Goal: Task Accomplishment & Management: Use online tool/utility

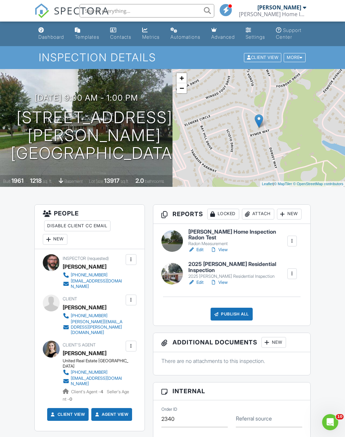
click at [201, 286] on link "Edit" at bounding box center [195, 282] width 15 height 7
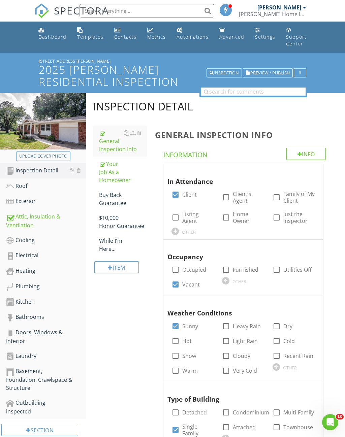
click at [29, 236] on div "Cooling" at bounding box center [46, 240] width 80 height 9
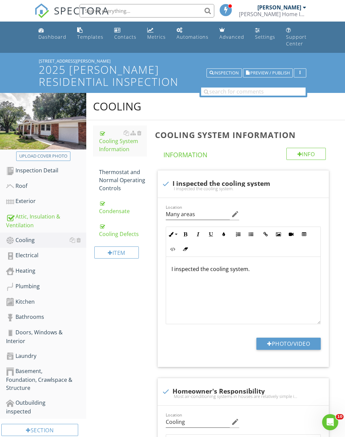
click at [30, 267] on div "Heating" at bounding box center [46, 271] width 80 height 9
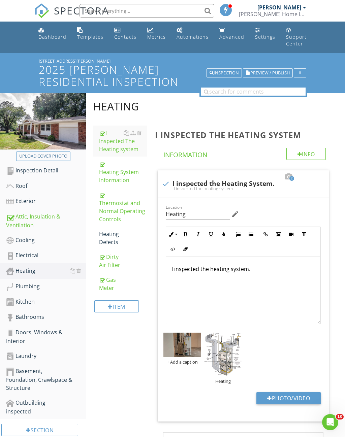
click at [109, 277] on div "Gas Meter" at bounding box center [123, 284] width 48 height 16
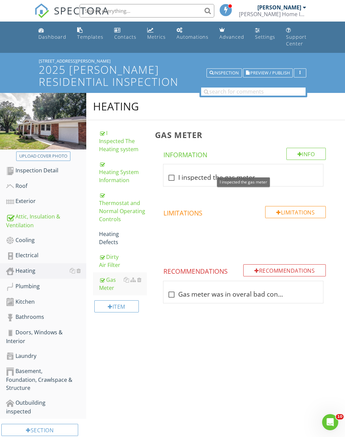
click at [172, 173] on div at bounding box center [171, 177] width 11 height 11
checkbox input "true"
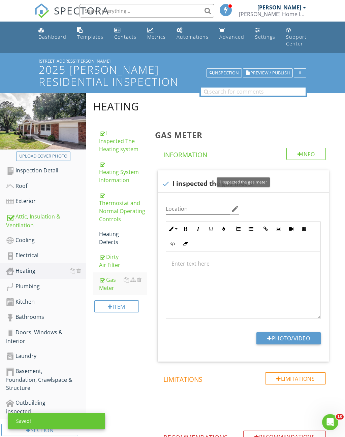
click at [298, 332] on button "Photo/Video" at bounding box center [288, 338] width 64 height 12
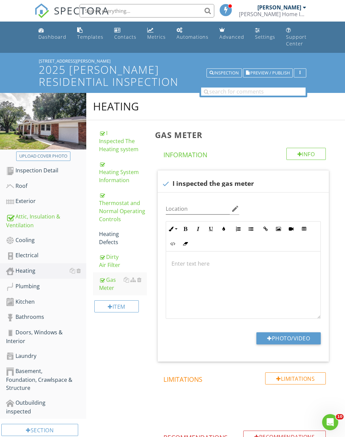
click at [290, 333] on button "Photo/Video" at bounding box center [288, 338] width 64 height 12
type input "C:\fakepath\IMG_9081.jpeg"
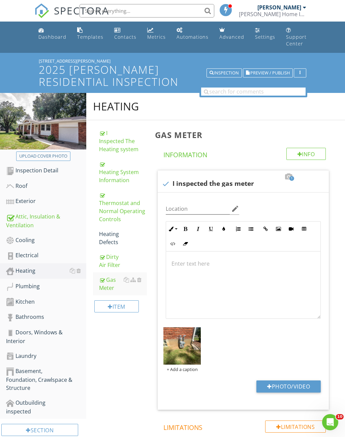
click at [35, 251] on div "Electrical" at bounding box center [46, 255] width 80 height 9
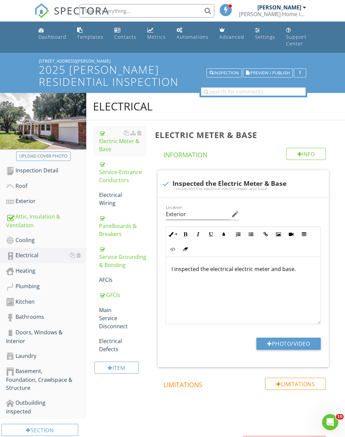
click at [303, 340] on button "Photo/Video" at bounding box center [288, 344] width 64 height 12
type input "C:\fakepath\IMG_9060.jpeg"
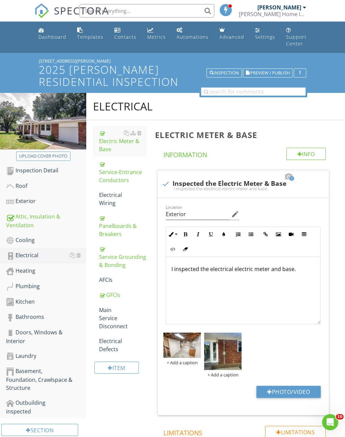
click at [0, 0] on div at bounding box center [0, 0] width 0 height 0
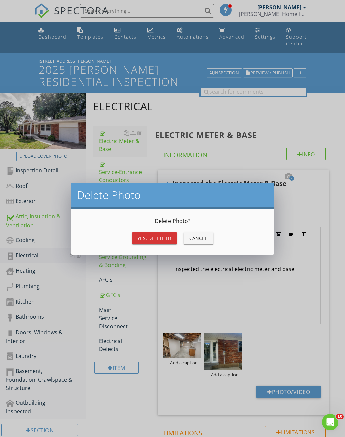
click at [169, 239] on div "Yes, Delete it!" at bounding box center [154, 238] width 34 height 7
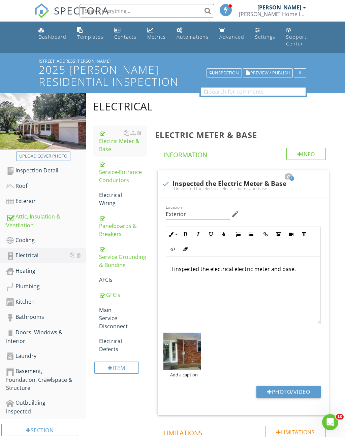
click at [190, 343] on img at bounding box center [181, 351] width 37 height 37
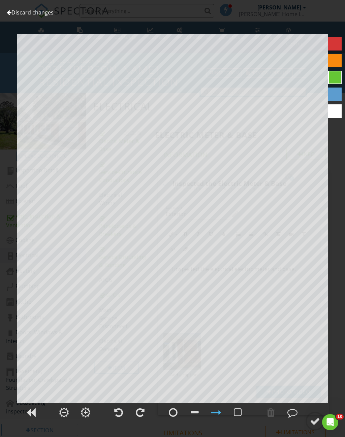
click at [45, 13] on link "Discard changes" at bounding box center [30, 12] width 47 height 7
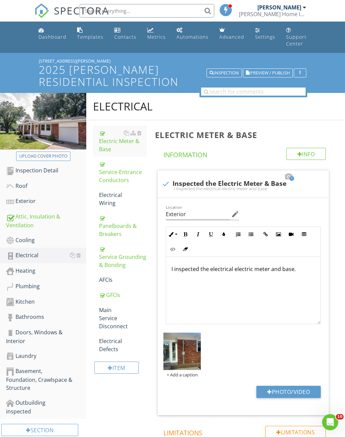
click at [125, 170] on div "Service-Entrance Conductors" at bounding box center [123, 172] width 48 height 24
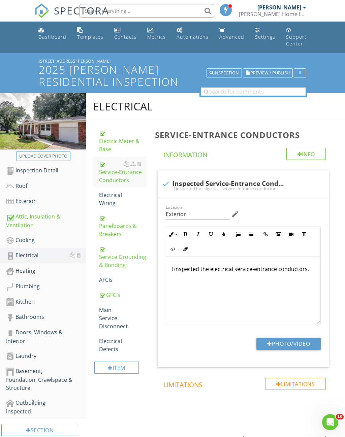
click at [287, 338] on button "Photo/Video" at bounding box center [288, 344] width 64 height 12
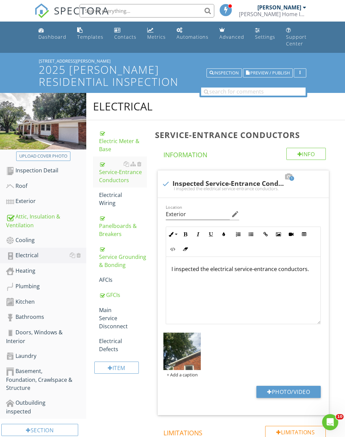
click at [186, 346] on img at bounding box center [181, 351] width 37 height 37
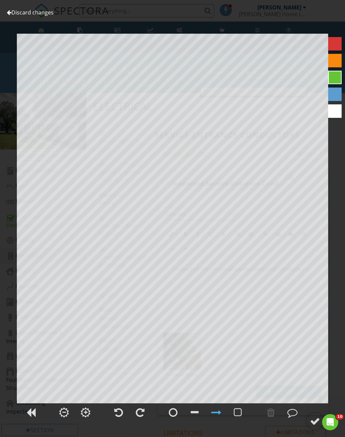
click at [39, 16] on link "Discard changes" at bounding box center [30, 12] width 47 height 7
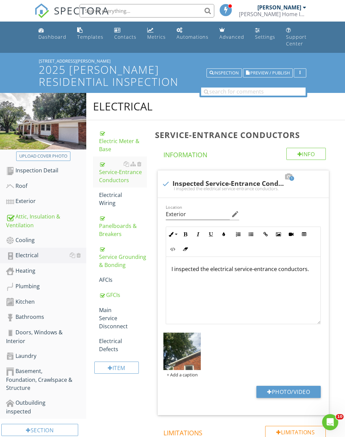
click at [200, 333] on img at bounding box center [181, 351] width 37 height 37
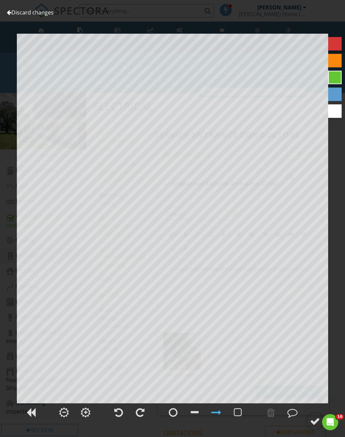
click at [21, 14] on link "Discard changes" at bounding box center [30, 12] width 47 height 7
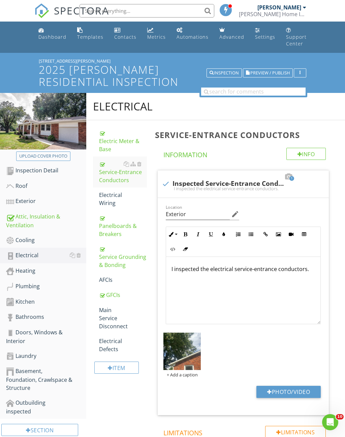
click at [0, 0] on div at bounding box center [0, 0] width 0 height 0
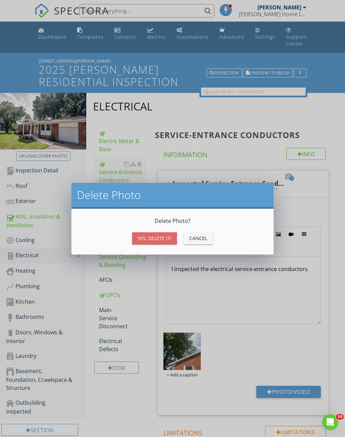
click at [170, 239] on div "Yes, Delete it!" at bounding box center [154, 238] width 34 height 7
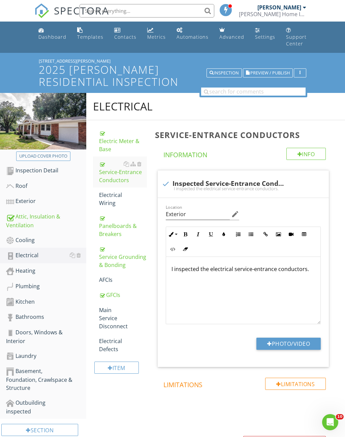
click at [307, 338] on button "Photo/Video" at bounding box center [288, 344] width 64 height 12
type input "C:\fakepath\IMG_9070.jpeg"
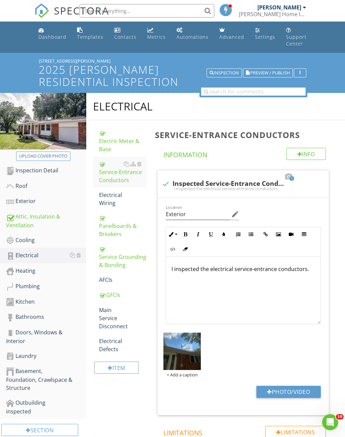
click at [334, 413] on div "Info Information 1 check Inspected Service-Entrance Conductors I inspected the …" at bounding box center [244, 366] width 179 height 436
click at [32, 197] on div "Exterior" at bounding box center [46, 201] width 80 height 9
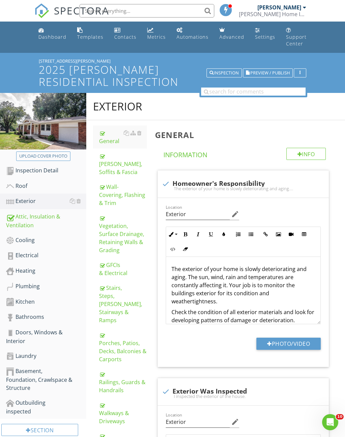
click at [118, 401] on div "Walkways & Driveways" at bounding box center [123, 413] width 48 height 24
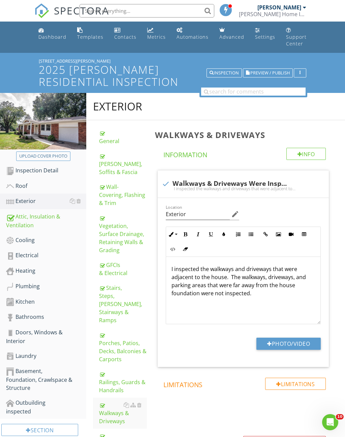
click at [298, 340] on button "Photo/Video" at bounding box center [288, 344] width 64 height 12
type input "C:\fakepath\IMG_9093.jpeg"
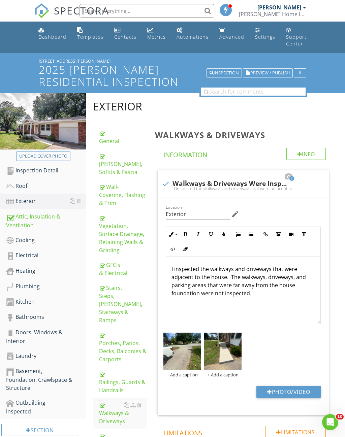
click at [121, 153] on div "Eaves, Soffits & Fascia" at bounding box center [123, 164] width 48 height 24
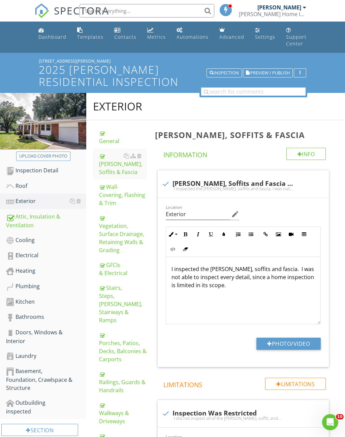
click at [303, 338] on button "Photo/Video" at bounding box center [288, 344] width 64 height 12
type input "C:\fakepath\IMG_9089.jpeg"
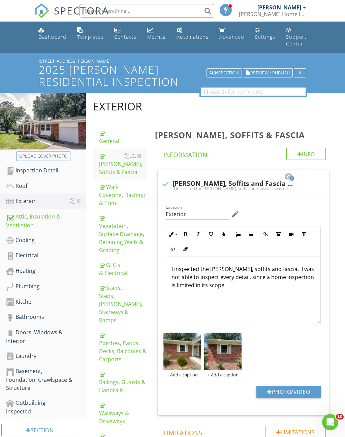
click at [119, 222] on div "Vegetation, Surface Drainage, Retaining Walls & Grading" at bounding box center [123, 234] width 48 height 40
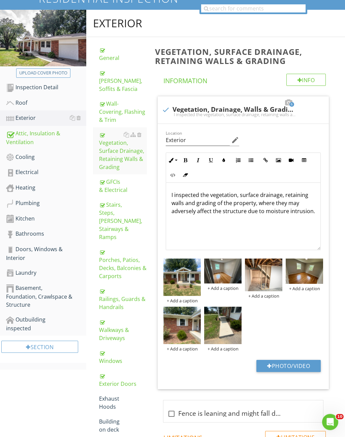
scroll to position [83, 0]
click at [288, 360] on button "Photo/Video" at bounding box center [288, 366] width 64 height 12
type input "C:\fakepath\IMG_9079.jpeg"
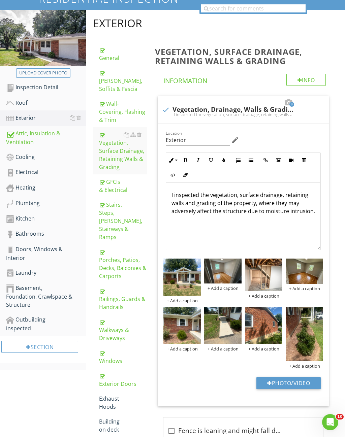
click at [121, 248] on div "Porches, Patios, Decks, Balconies & Carports" at bounding box center [123, 264] width 48 height 32
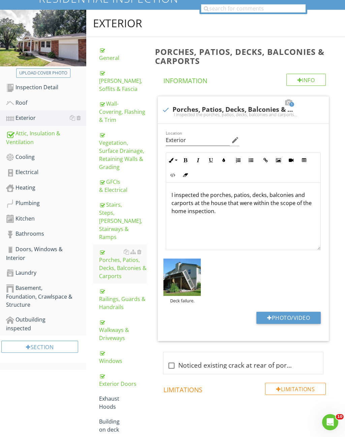
click at [298, 313] on button "Photo/Video" at bounding box center [288, 318] width 64 height 12
type input "C:\fakepath\IMG_9071.jpeg"
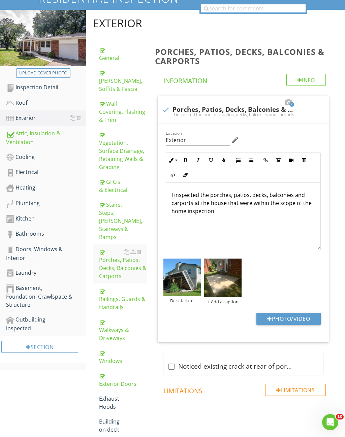
click at [120, 201] on div "Stairs, Steps, Stoops, Stairways & Ramps" at bounding box center [123, 221] width 48 height 40
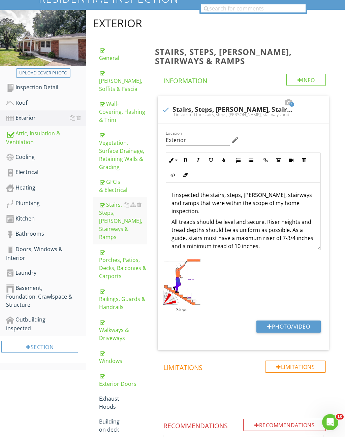
click at [305, 321] on button "Photo/Video" at bounding box center [288, 327] width 64 height 12
type input "C:\fakepath\IMG_9091.jpeg"
click at [116, 349] on div "Windows" at bounding box center [123, 357] width 48 height 16
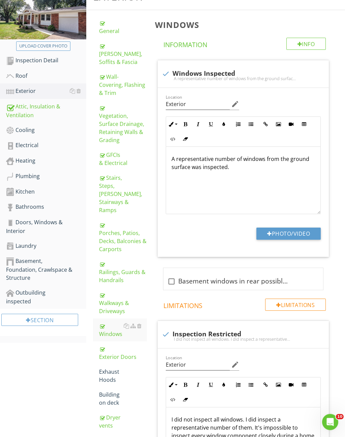
scroll to position [110, 0]
click at [294, 228] on button "Photo/Video" at bounding box center [288, 234] width 64 height 12
type input "C:\fakepath\IMG_9101.jpeg"
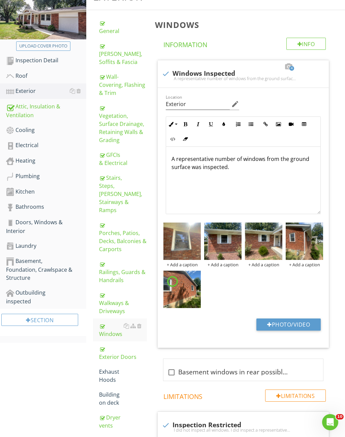
click at [113, 414] on div "Dryer vents" at bounding box center [123, 422] width 48 height 16
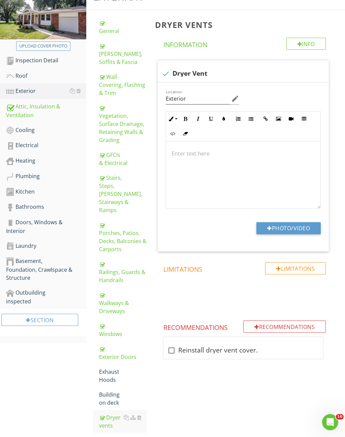
click at [300, 222] on button "Photo/Video" at bounding box center [288, 228] width 64 height 12
click at [121, 345] on div "Exterior Doors" at bounding box center [123, 353] width 48 height 16
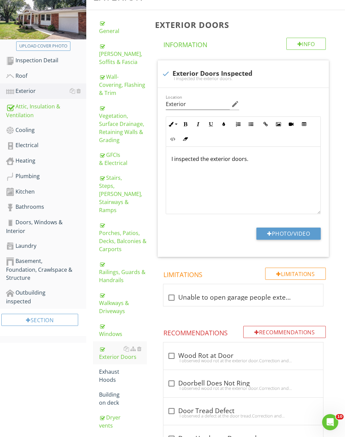
click at [307, 228] on button "Photo/Video" at bounding box center [288, 234] width 64 height 12
type input "C:\fakepath\IMG_9090.jpeg"
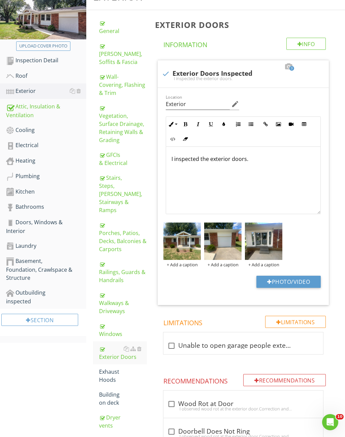
click at [122, 221] on div "Porches, Patios, Decks, Balconies & Carports" at bounding box center [123, 237] width 48 height 32
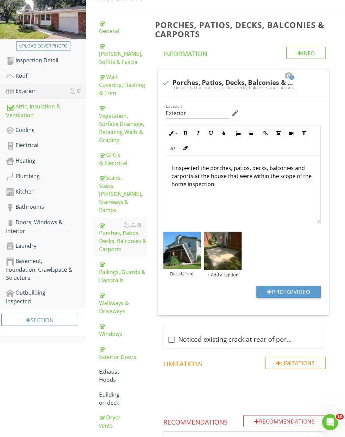
click at [115, 151] on div "GFCIs & Electrical" at bounding box center [123, 159] width 48 height 16
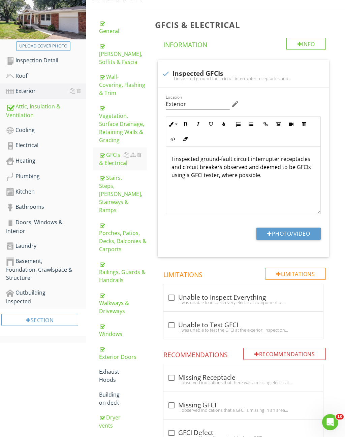
click at [310, 228] on button "Photo/Video" at bounding box center [288, 234] width 64 height 12
type input "C:\fakepath\IMG_9097.jpeg"
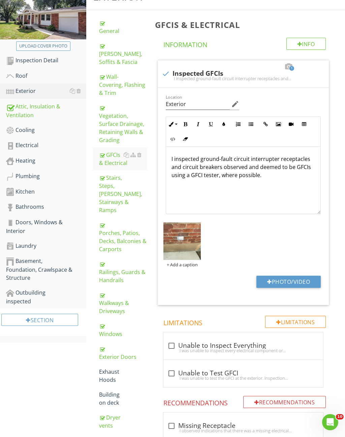
click at [31, 141] on div "Electrical" at bounding box center [46, 145] width 80 height 9
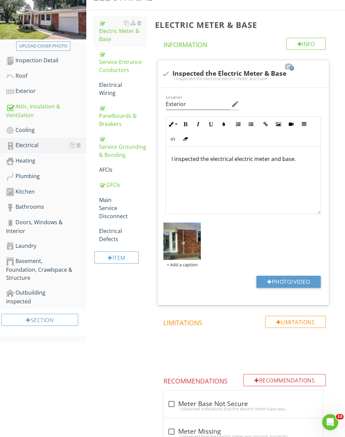
click at [120, 26] on div "Electric Meter & Base" at bounding box center [123, 31] width 48 height 24
click at [123, 24] on div "Electric Meter & Base" at bounding box center [123, 31] width 48 height 24
click at [300, 279] on button "Photo/Video" at bounding box center [288, 282] width 64 height 12
type input "C:\fakepath\IMG_9081.jpeg"
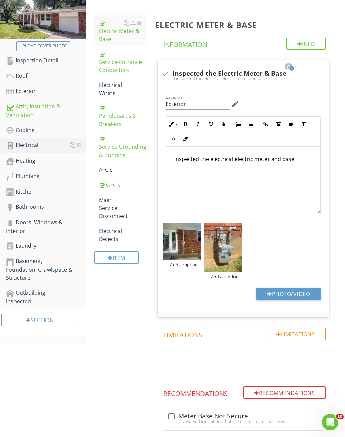
click at [241, 223] on img at bounding box center [222, 248] width 37 height 50
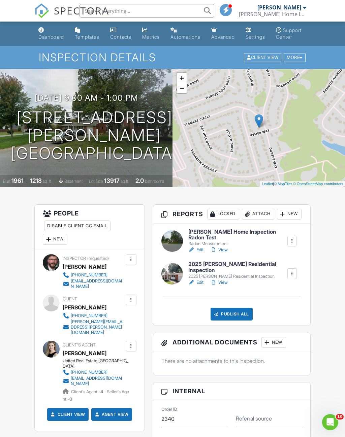
click at [203, 286] on link "Edit" at bounding box center [195, 282] width 15 height 7
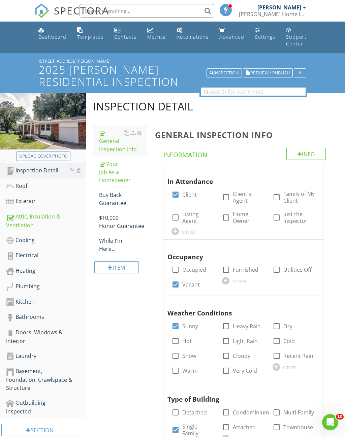
click at [33, 251] on div "Electrical" at bounding box center [46, 255] width 80 height 9
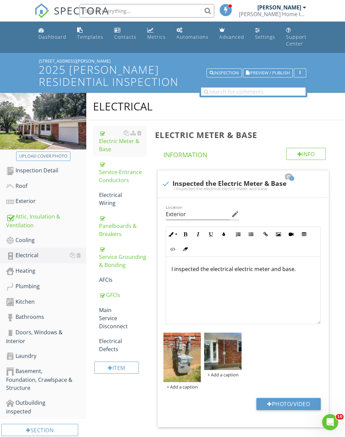
click at [0, 0] on div at bounding box center [0, 0] width 0 height 0
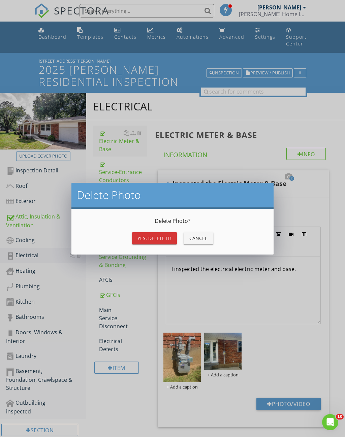
click at [163, 240] on div "Yes, Delete it!" at bounding box center [154, 238] width 34 height 7
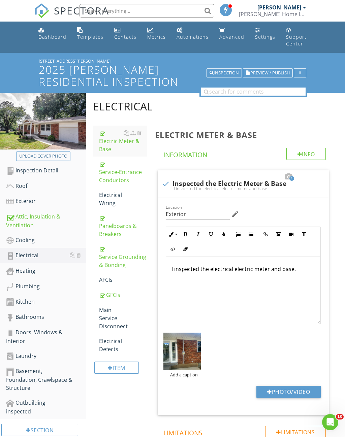
click at [300, 386] on button "Photo/Video" at bounding box center [288, 392] width 64 height 12
type input "C:\fakepath\IMG_9069.jpeg"
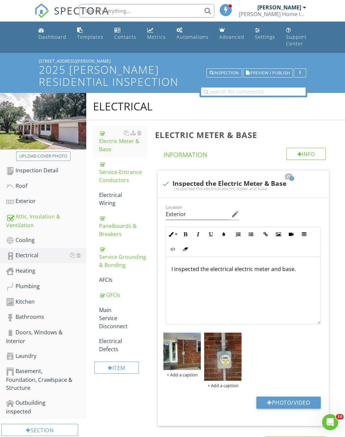
click at [32, 267] on div "Heating" at bounding box center [46, 271] width 80 height 9
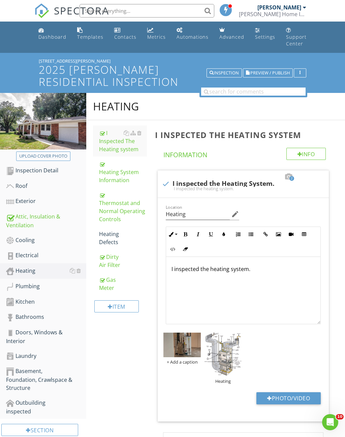
click at [108, 280] on div "Gas Meter" at bounding box center [123, 284] width 48 height 16
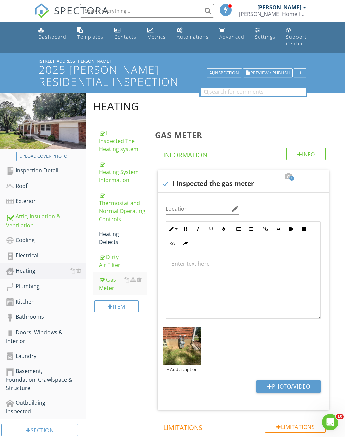
click at [286, 382] on button "Photo/Video" at bounding box center [288, 387] width 64 height 12
type input "C:\fakepath\IMG_9081.jpeg"
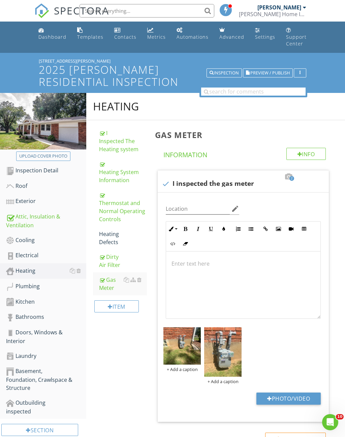
click at [31, 298] on div "Kitchen" at bounding box center [46, 302] width 80 height 9
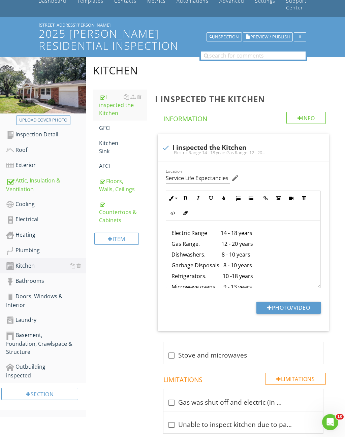
scroll to position [37, 0]
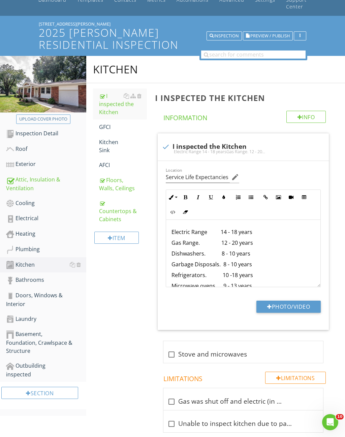
click at [131, 232] on div "Item" at bounding box center [116, 238] width 44 height 12
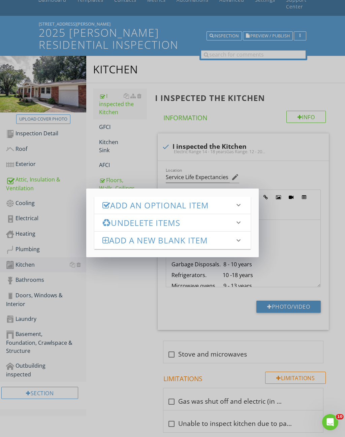
click at [177, 208] on h3 "Add an Optional Item" at bounding box center [168, 205] width 132 height 9
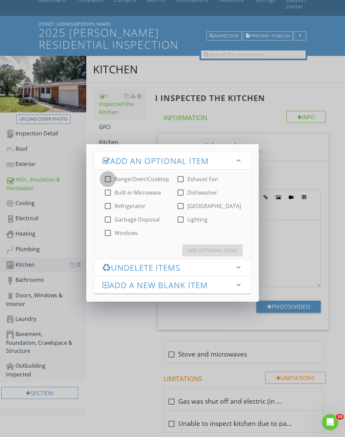
click at [106, 180] on div at bounding box center [107, 178] width 11 height 11
checkbox input "true"
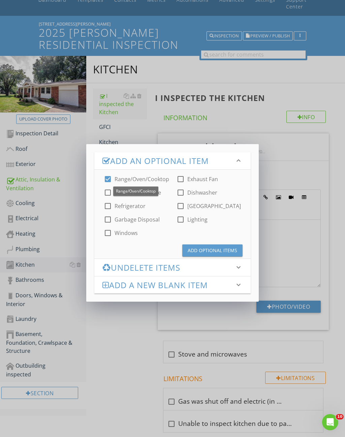
click at [223, 252] on div "Add Optional Items" at bounding box center [212, 250] width 49 height 7
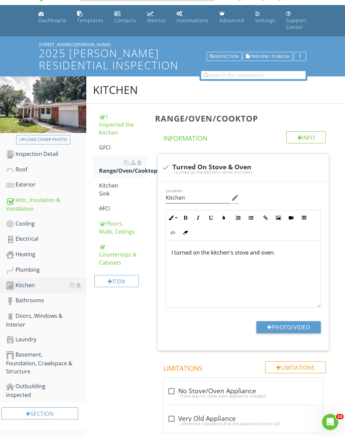
scroll to position [16, 0]
click at [170, 162] on div at bounding box center [165, 167] width 11 height 11
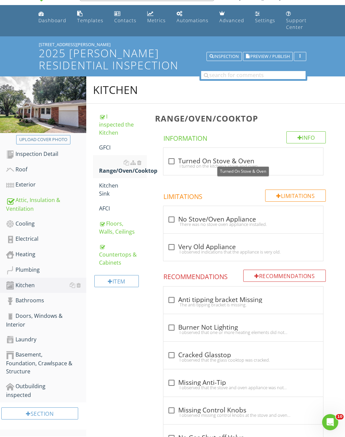
click at [171, 156] on div at bounding box center [171, 161] width 11 height 11
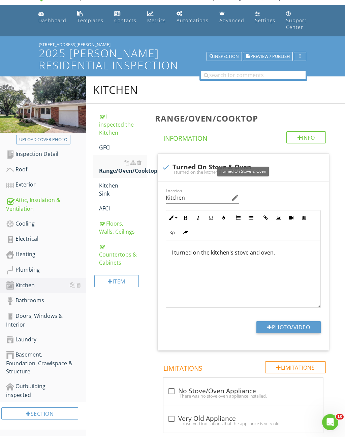
click at [174, 163] on div "check Turned On Stove & Oven" at bounding box center [243, 167] width 163 height 8
checkbox input "true"
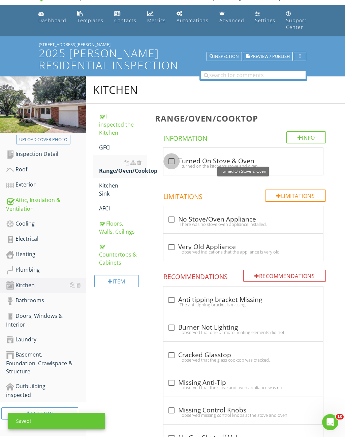
click at [173, 156] on div at bounding box center [171, 161] width 11 height 11
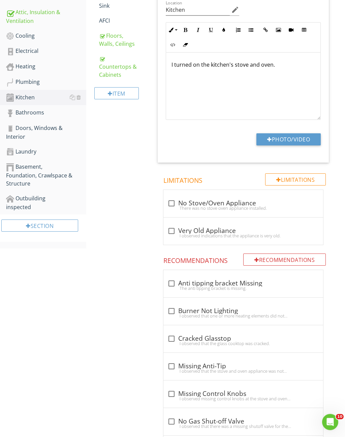
scroll to position [204, 0]
click at [174, 278] on div at bounding box center [171, 283] width 11 height 11
checkbox input "true"
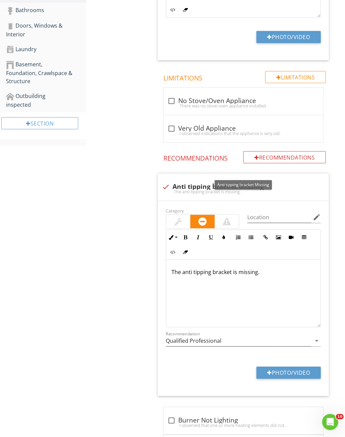
scroll to position [307, 0]
click at [286, 367] on button "Photo/Video" at bounding box center [288, 373] width 64 height 12
type input "C:\fakepath\IMG_8978.jpeg"
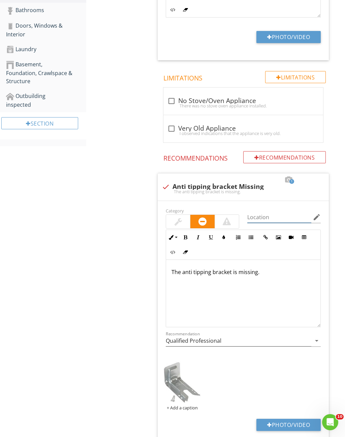
click at [272, 212] on input "Location" at bounding box center [279, 217] width 64 height 11
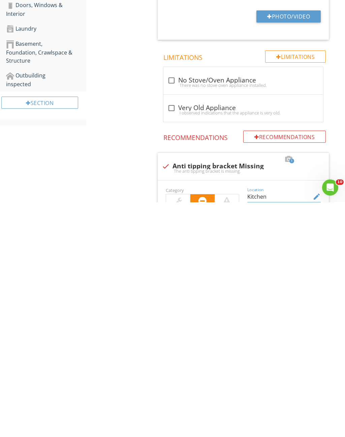
scroll to position [90, 0]
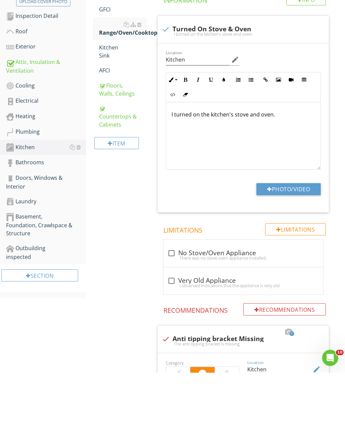
type input "Kitchen"
click at [60, 334] on div "Section" at bounding box center [39, 340] width 77 height 12
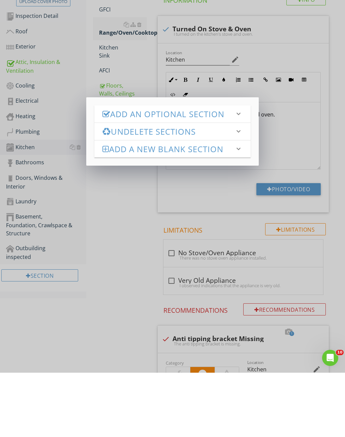
scroll to position [155, 0]
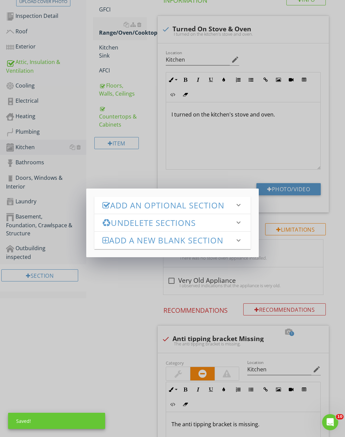
click at [184, 207] on h3 "Add an Optional Section" at bounding box center [168, 205] width 132 height 9
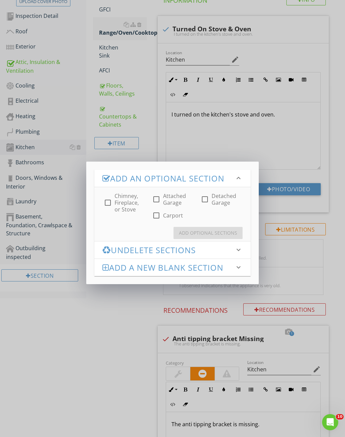
click at [159, 199] on div at bounding box center [156, 199] width 11 height 11
checkbox input "true"
click at [222, 231] on div "Add Optional Sections" at bounding box center [208, 232] width 58 height 7
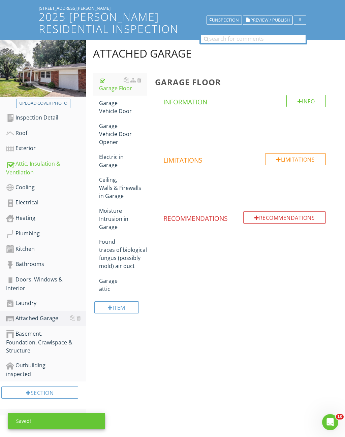
scroll to position [37, 0]
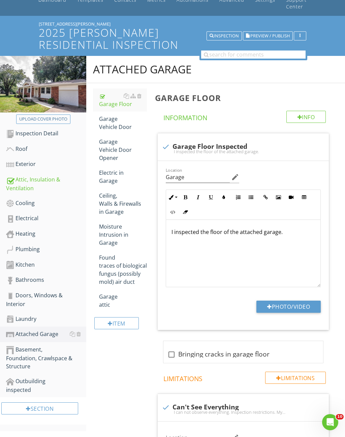
click at [31, 295] on div "Doors, Windows & Interior" at bounding box center [46, 299] width 80 height 17
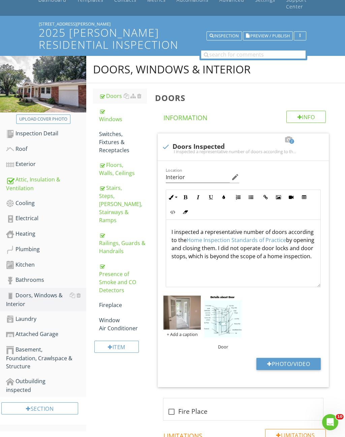
click at [118, 262] on div "Presence of Smoke and CO Detectors" at bounding box center [123, 278] width 48 height 32
type textarea "<p>I inspected a representative number of doors according to the <a fr-original…"
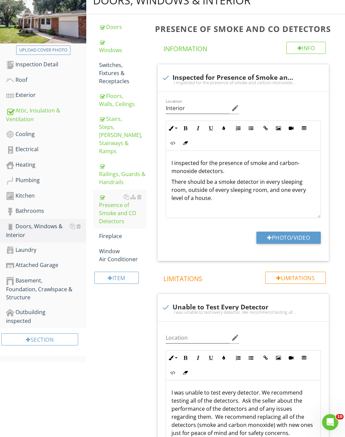
scroll to position [105, 0]
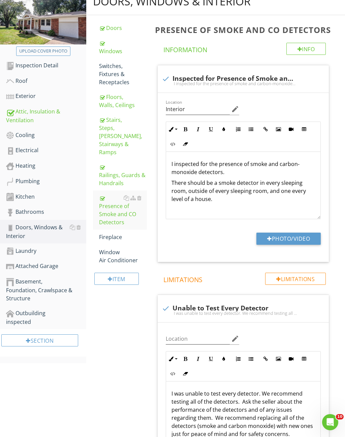
click at [41, 262] on div "Attached Garage" at bounding box center [46, 266] width 80 height 9
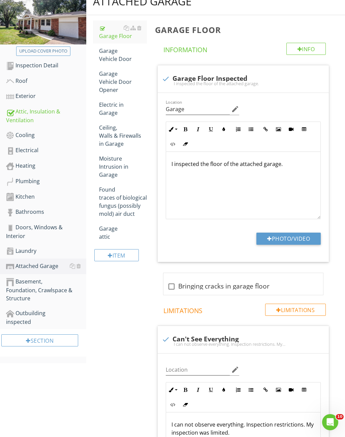
click at [113, 129] on div "Ceiling, Walls & Firewalls in Garage" at bounding box center [123, 136] width 48 height 24
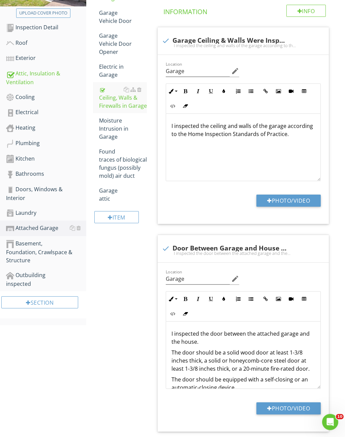
click at [302, 334] on p "I inspected the door between the attached garage and the house." at bounding box center [242, 338] width 143 height 16
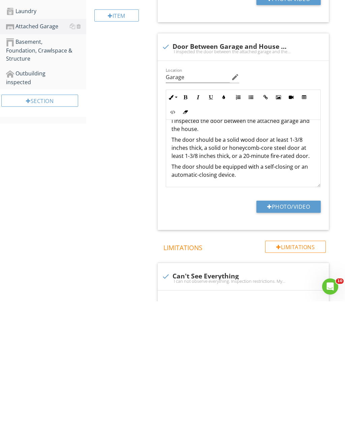
scroll to position [11, 0]
click at [307, 336] on button "Photo/Video" at bounding box center [288, 342] width 64 height 12
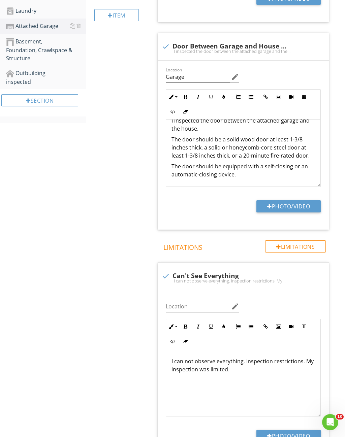
type input "C:\fakepath\IMG_6115.jpeg"
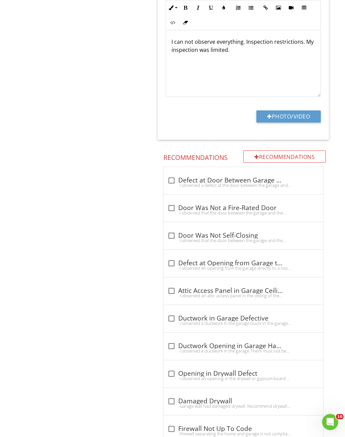
scroll to position [731, 0]
click at [174, 175] on div at bounding box center [171, 180] width 11 height 11
checkbox input "true"
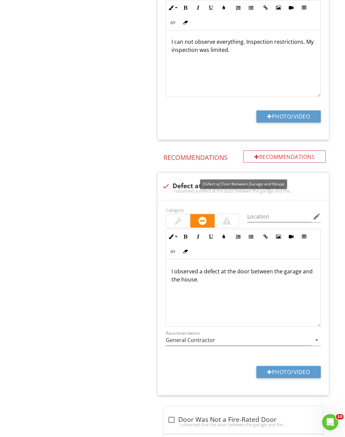
click at [287, 366] on button "Photo/Video" at bounding box center [288, 372] width 64 height 12
type input "C:\fakepath\IMG_6115.jpeg"
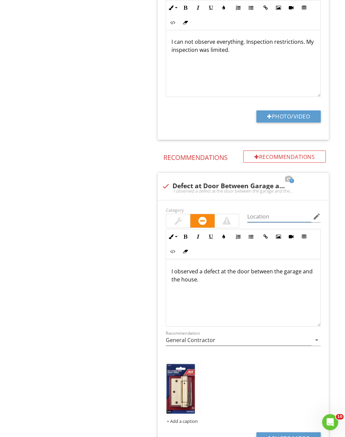
click at [276, 211] on input "Location" at bounding box center [279, 216] width 64 height 11
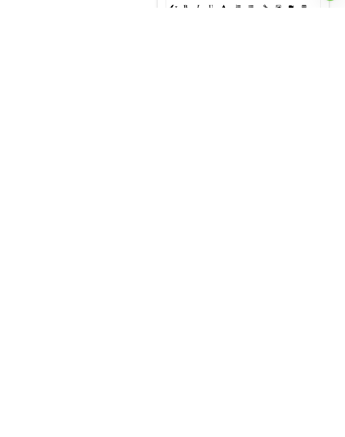
scroll to position [296, 0]
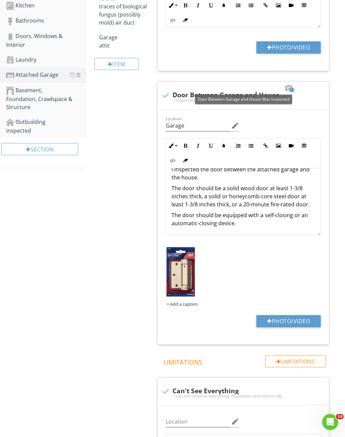
type input "Garage/house door"
click at [163, 90] on div at bounding box center [165, 95] width 11 height 11
checkbox input "true"
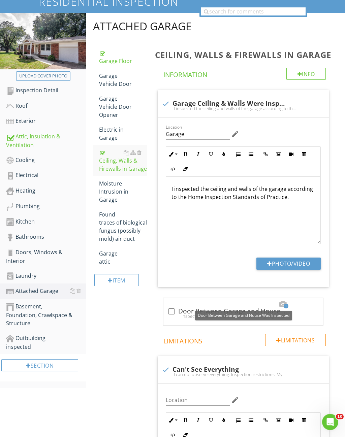
scroll to position [80, 0]
click at [20, 104] on link "Roof" at bounding box center [46, 105] width 80 height 15
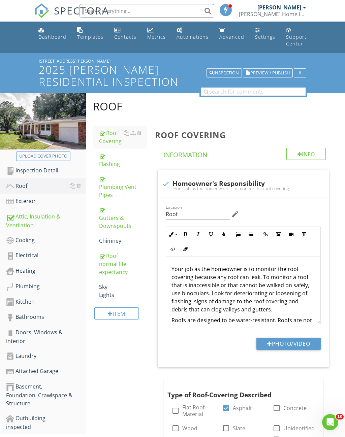
click at [29, 197] on div "Exterior" at bounding box center [46, 201] width 80 height 9
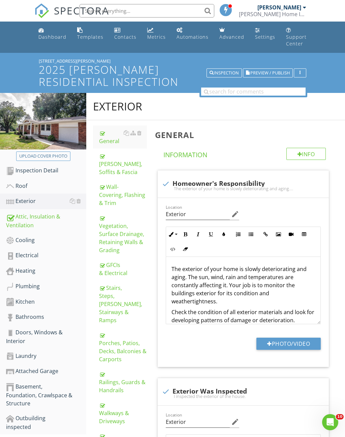
click at [119, 154] on div "Eaves, Soffits & Fascia" at bounding box center [123, 164] width 48 height 24
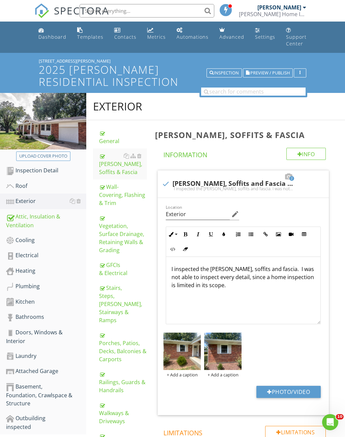
click at [301, 386] on button "Photo/Video" at bounding box center [288, 392] width 64 height 12
type input "C:\fakepath\IMG_9088.jpeg"
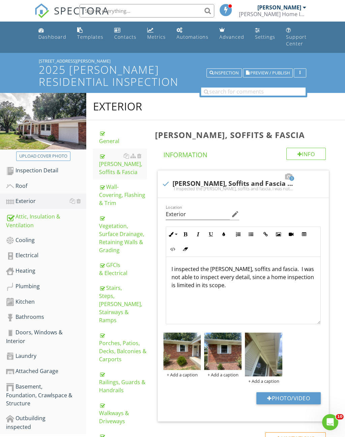
click at [121, 183] on div "Wall-Covering, Flashing & Trim" at bounding box center [123, 195] width 48 height 24
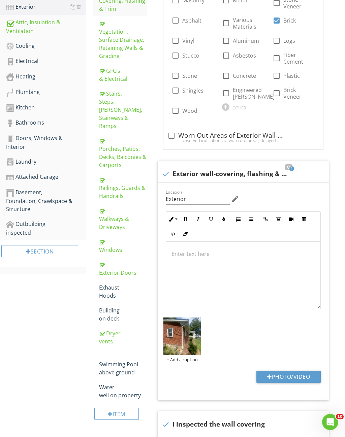
scroll to position [195, 0]
click at [110, 329] on div "Dryer vents" at bounding box center [123, 337] width 48 height 16
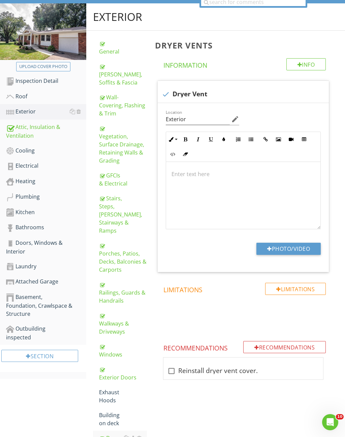
scroll to position [89, 0]
click at [293, 243] on button "Photo/Video" at bounding box center [288, 249] width 64 height 12
type input "C:\fakepath\IMG_9099.jpeg"
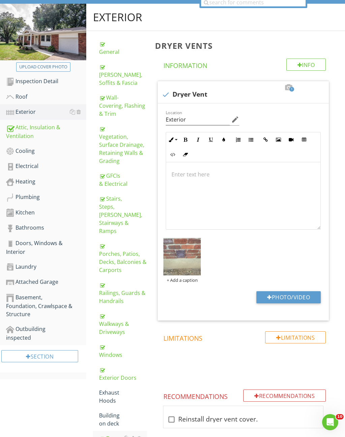
click at [32, 147] on div "Cooling" at bounding box center [46, 151] width 80 height 9
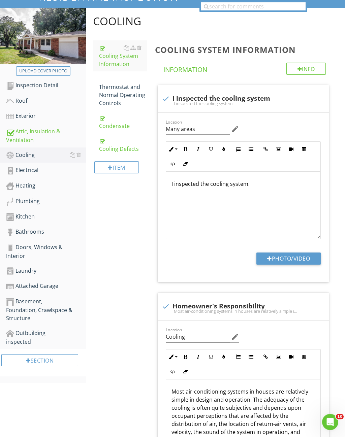
scroll to position [85, 0]
click at [292, 253] on button "Photo/Video" at bounding box center [288, 259] width 64 height 12
type input "C:\fakepath\IMG_9073.jpeg"
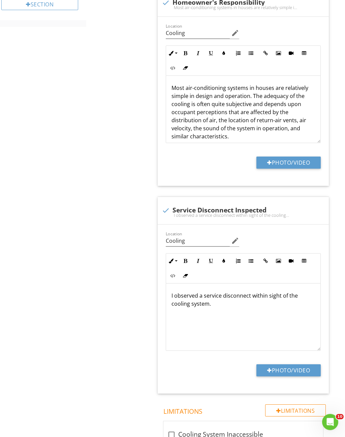
scroll to position [441, 0]
click at [289, 364] on button "Photo/Video" at bounding box center [288, 370] width 64 height 12
type input "C:\fakepath\IMG_9074.jpeg"
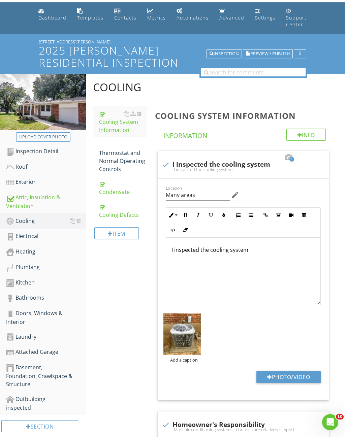
scroll to position [0, 0]
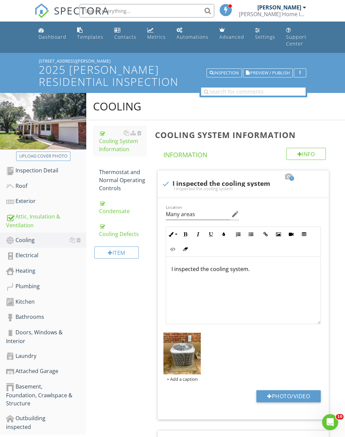
click at [34, 316] on link "Bathrooms" at bounding box center [46, 316] width 80 height 15
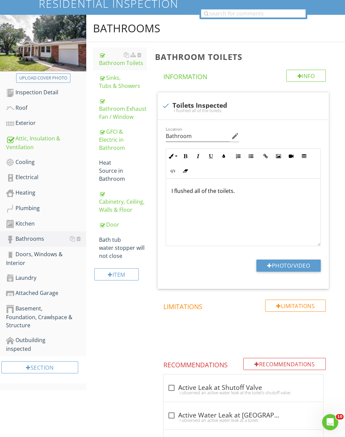
scroll to position [77, 0]
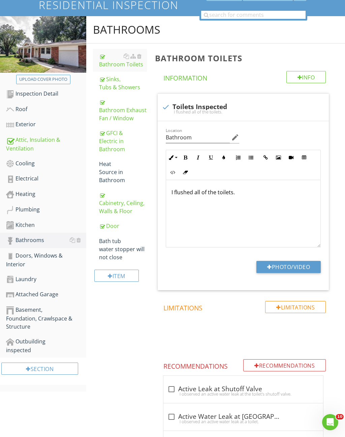
click at [295, 261] on button "Photo/Video" at bounding box center [288, 267] width 64 height 12
type input "C:\fakepath\IMG_9049.jpeg"
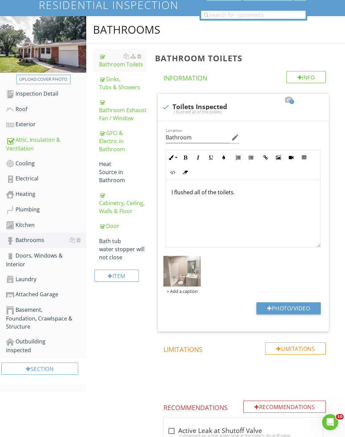
click at [119, 78] on div "Sinks, Tubs & Showers" at bounding box center [123, 83] width 48 height 16
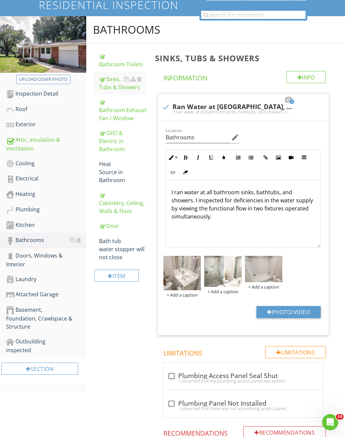
click at [119, 206] on div "Cabinetry, Ceiling, Walls & Floor" at bounding box center [123, 203] width 48 height 24
click at [124, 204] on div "Cabinetry, Ceiling, Walls & Floor" at bounding box center [123, 203] width 48 height 24
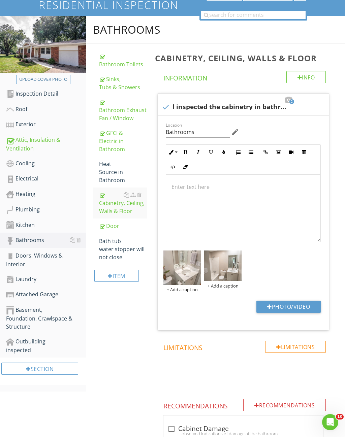
click at [115, 222] on div "Door" at bounding box center [123, 226] width 48 height 8
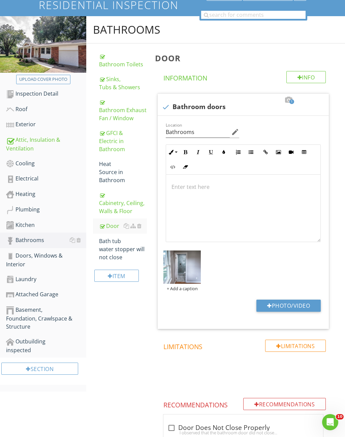
click at [32, 258] on div "Doors, Windows & Interior" at bounding box center [46, 260] width 80 height 17
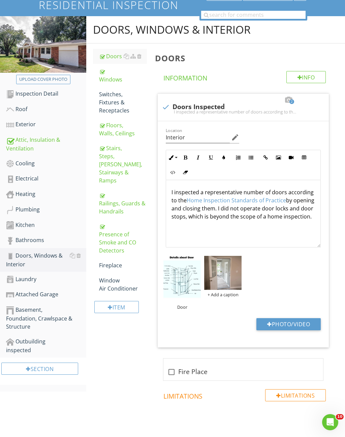
click at [123, 191] on div "Railings, Guards & Handrails" at bounding box center [123, 203] width 48 height 24
type textarea "<p>I inspected a representative number of doors according to the <a fr-original…"
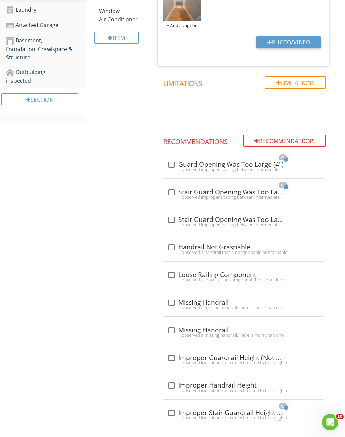
scroll to position [364, 0]
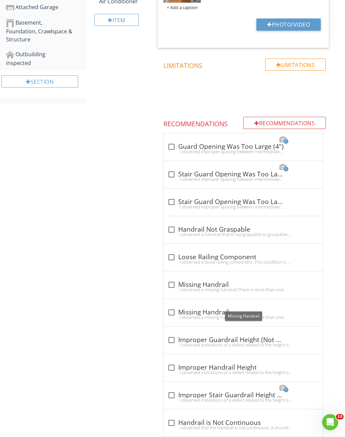
click at [171, 307] on div at bounding box center [171, 312] width 11 height 11
checkbox input "true"
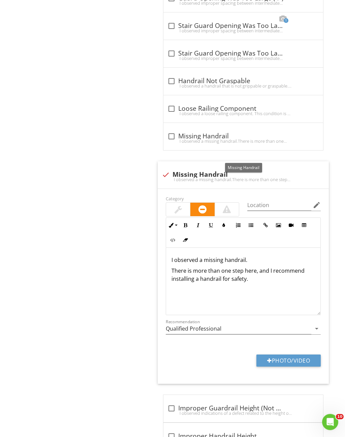
scroll to position [513, 0]
click at [273, 200] on input "Location" at bounding box center [279, 205] width 64 height 11
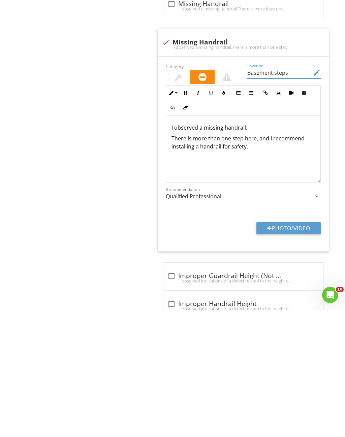
type input "Basement steps"
click at [292, 350] on button "Photo/Video" at bounding box center [288, 356] width 64 height 12
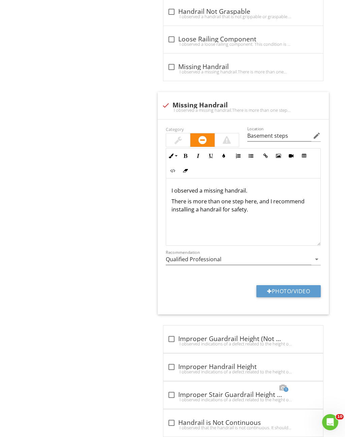
type input "C:\fakepath\IMG_9059.jpeg"
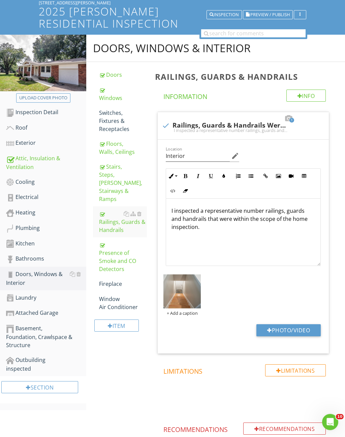
scroll to position [58, 0]
click at [56, 309] on div "Attached Garage" at bounding box center [46, 313] width 80 height 9
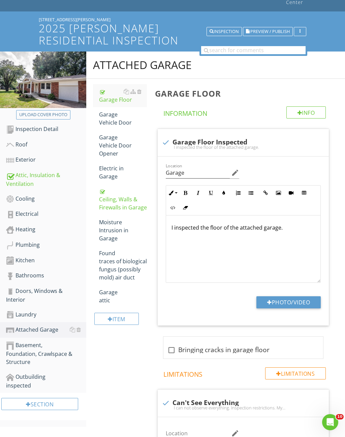
scroll to position [41, 0]
